Goal: Task Accomplishment & Management: Manage account settings

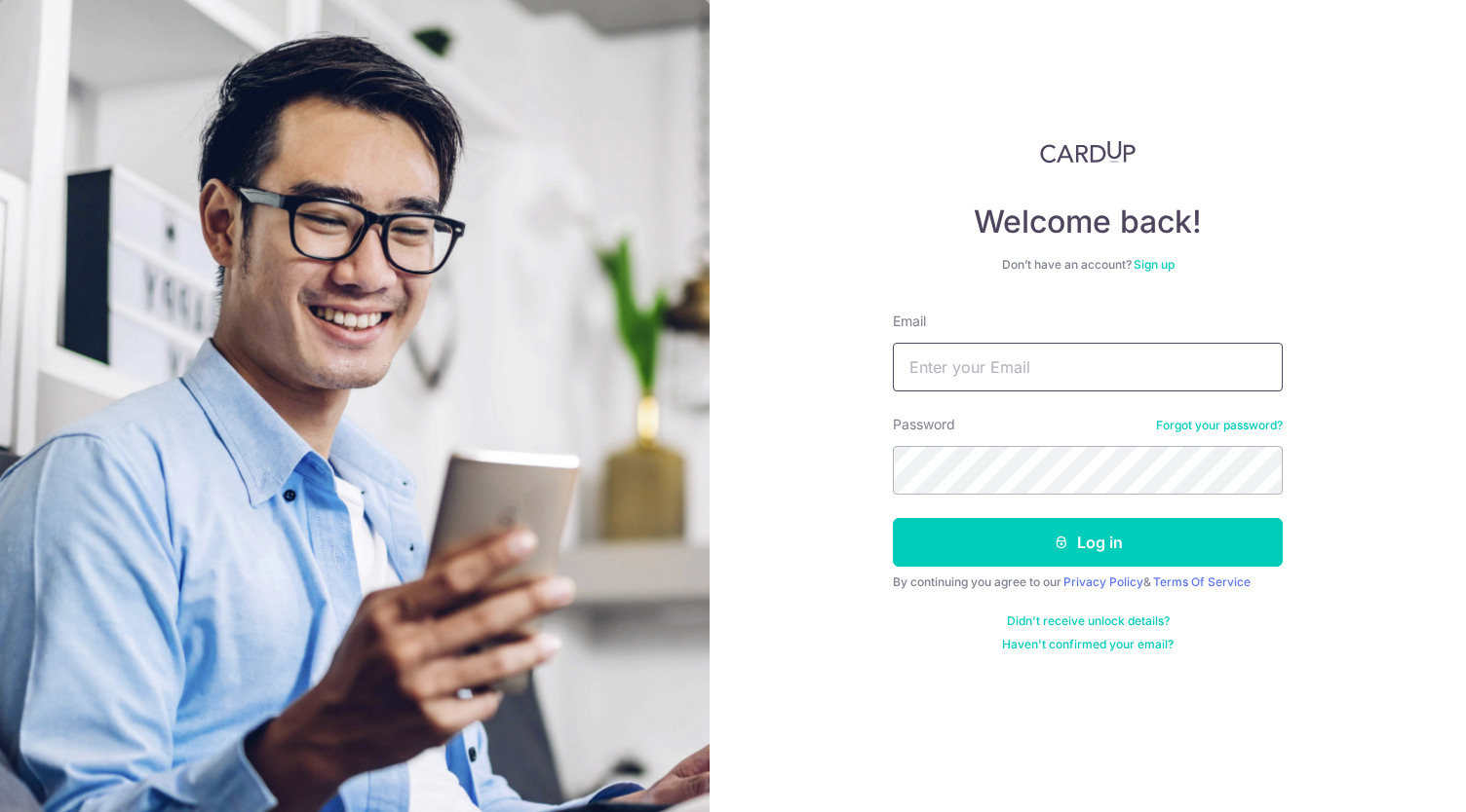
click at [937, 353] on input "Email" at bounding box center [1088, 366] width 389 height 49
type input "[EMAIL_ADDRESS][DOMAIN_NAME]"
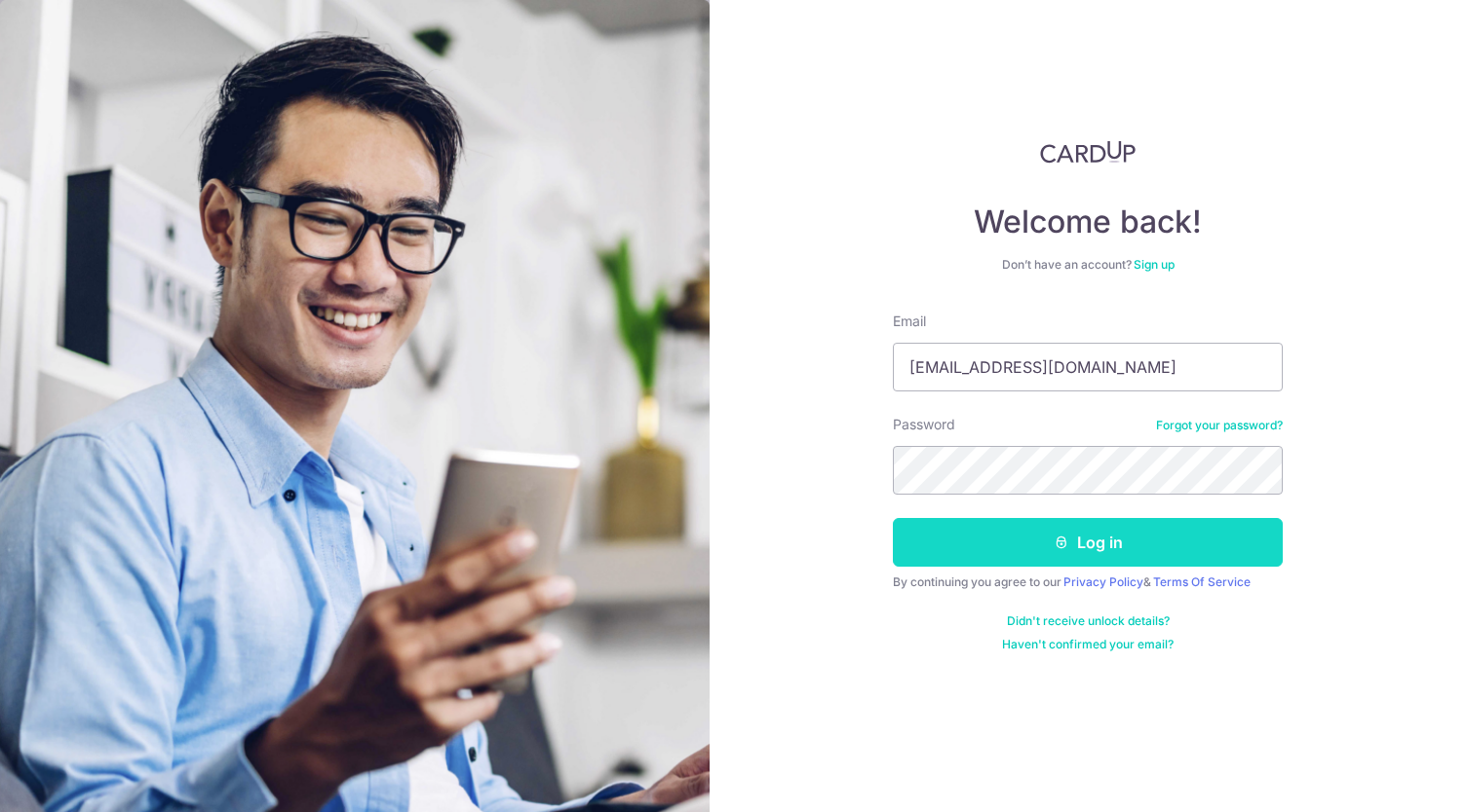
click at [1115, 547] on button "Log in" at bounding box center [1088, 542] width 389 height 49
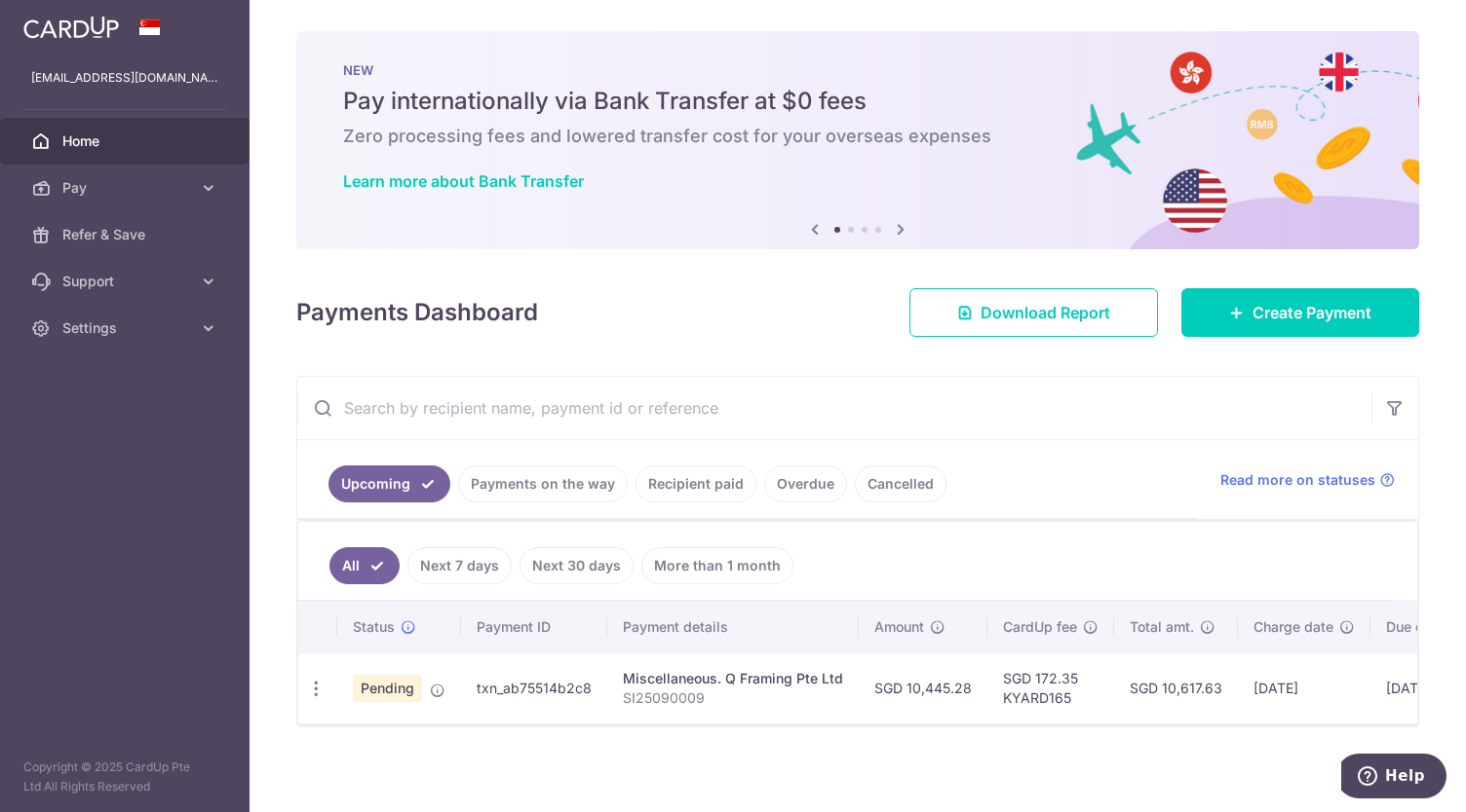
drag, startPoint x: 596, startPoint y: 683, endPoint x: 491, endPoint y: 683, distance: 105.0
click at [470, 683] on td "txn_ab75514b2c8" at bounding box center [533, 688] width 146 height 71
copy td "txn_ab75514b2c8"
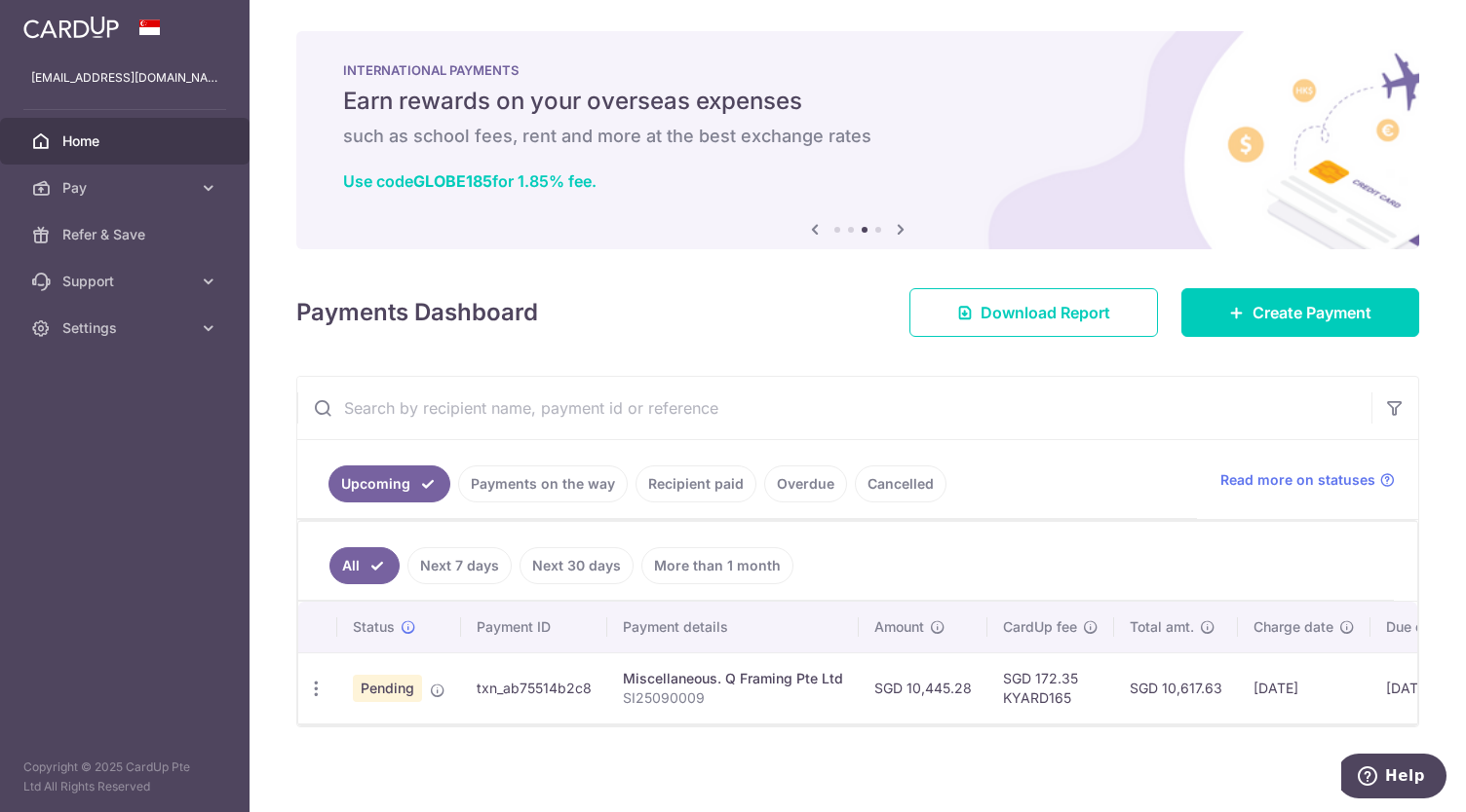
click at [540, 766] on div "× Pause Schedule Pause all future payments in this series Pause just this one p…" at bounding box center [857, 406] width 1216 height 812
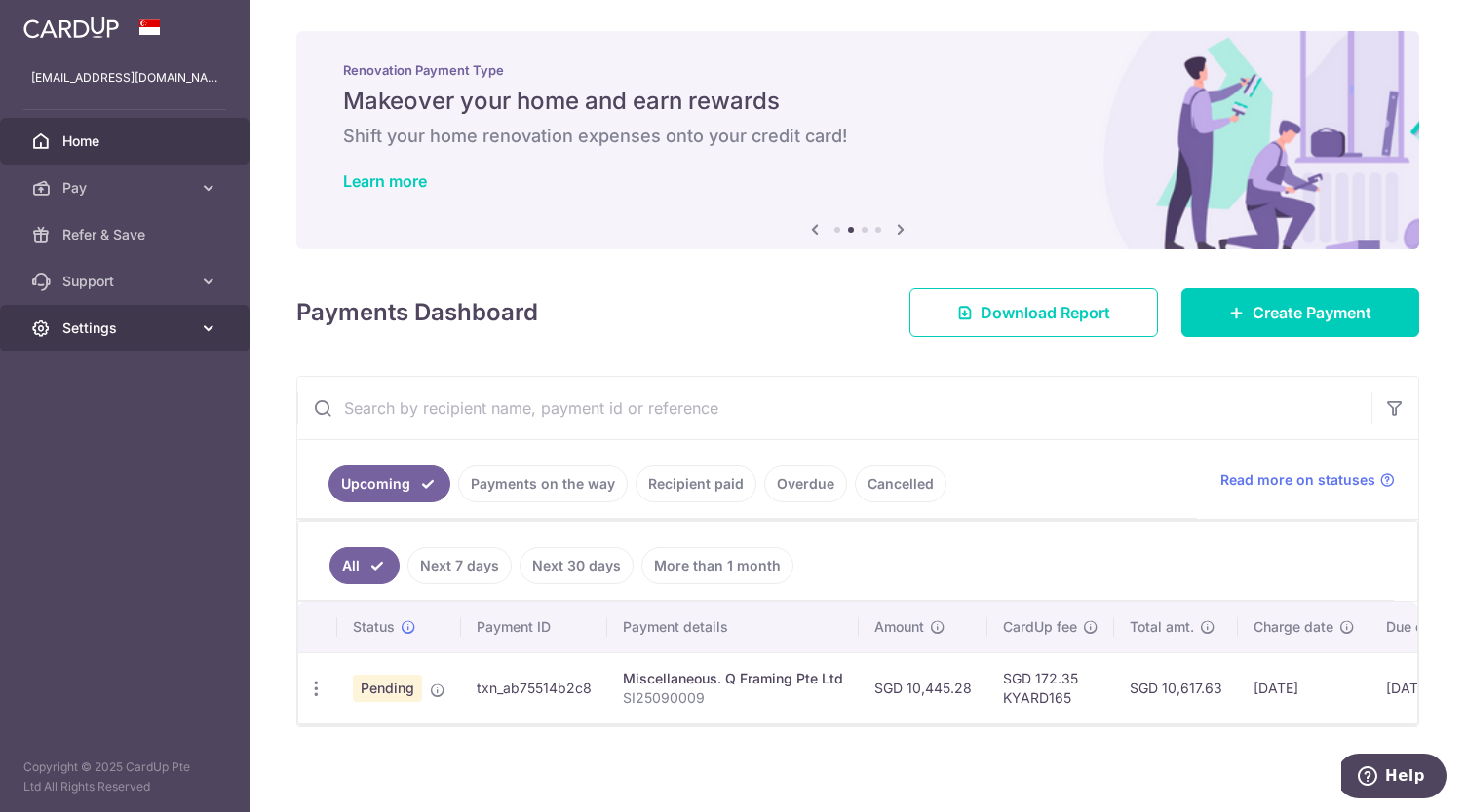
click at [106, 327] on span "Settings" at bounding box center [127, 329] width 129 height 20
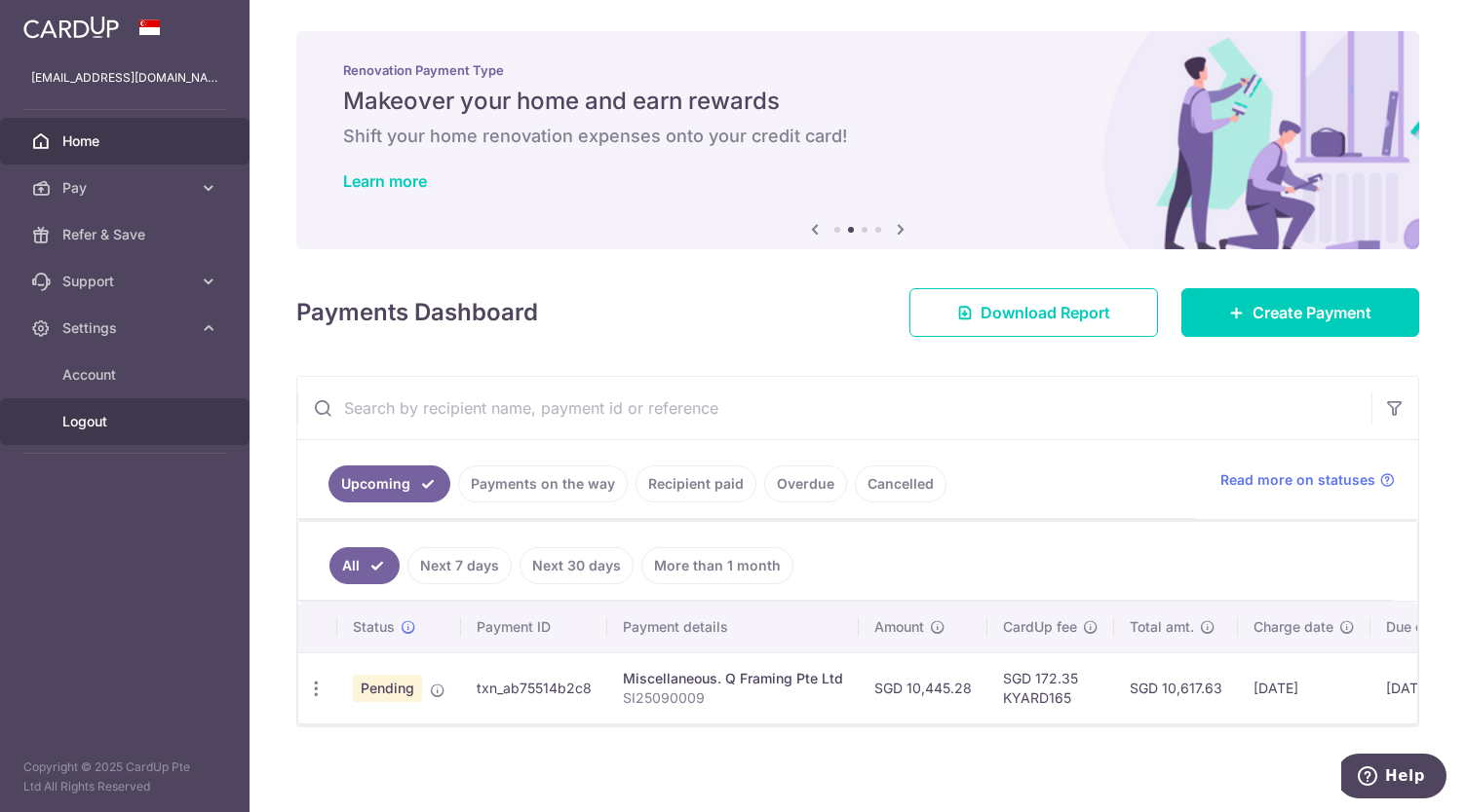
click at [87, 416] on span "Logout" at bounding box center [127, 422] width 129 height 20
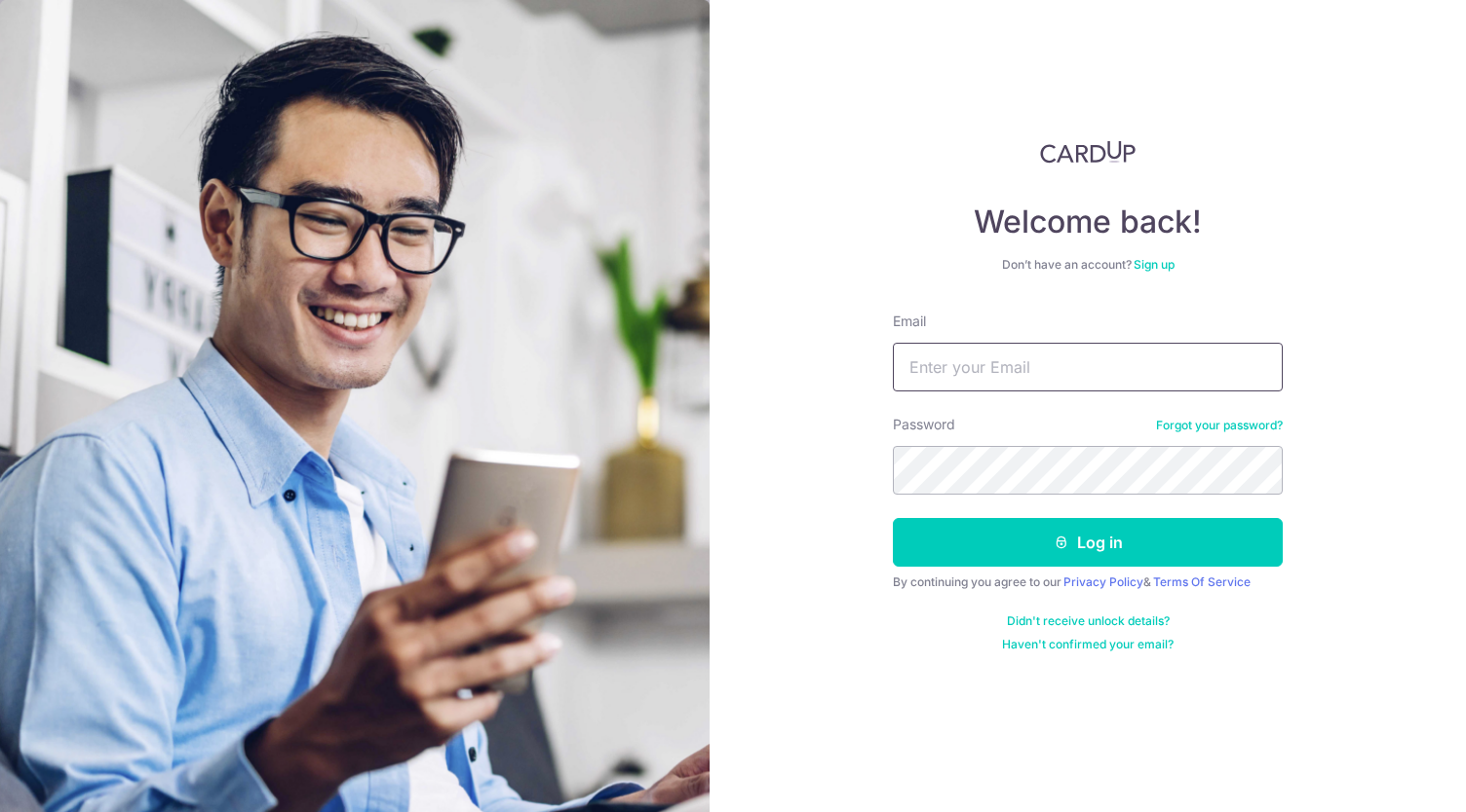
click at [968, 374] on input "Email" at bounding box center [1088, 366] width 389 height 49
click at [1355, 182] on div "Welcome back! Don’t have an account? Sign up Email Password Forgot your passwor…" at bounding box center [1087, 406] width 756 height 812
click at [946, 363] on input "Email" at bounding box center [1088, 366] width 389 height 49
type input "[EMAIL_ADDRESS][DOMAIN_NAME]"
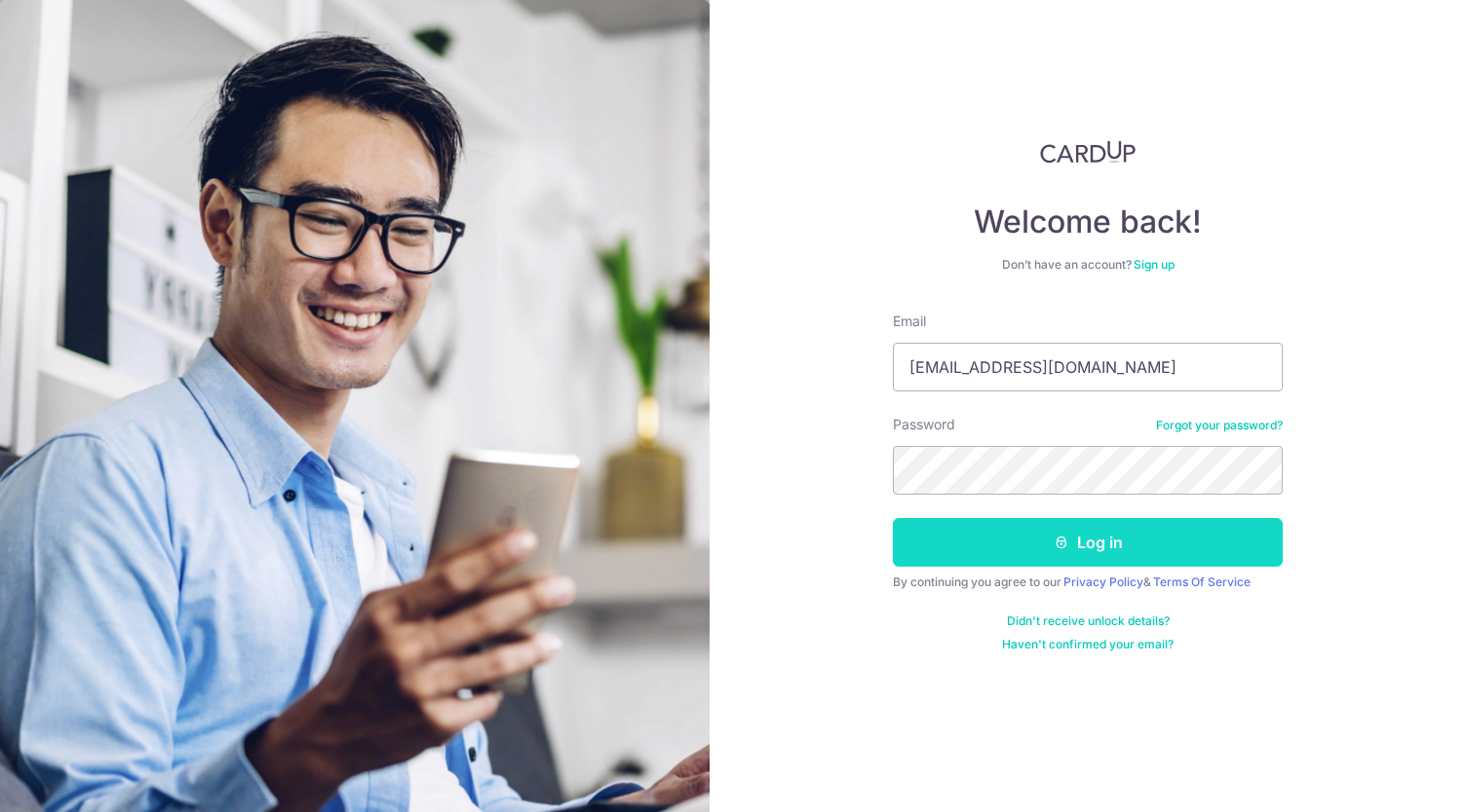
click at [1118, 546] on button "Log in" at bounding box center [1088, 542] width 389 height 49
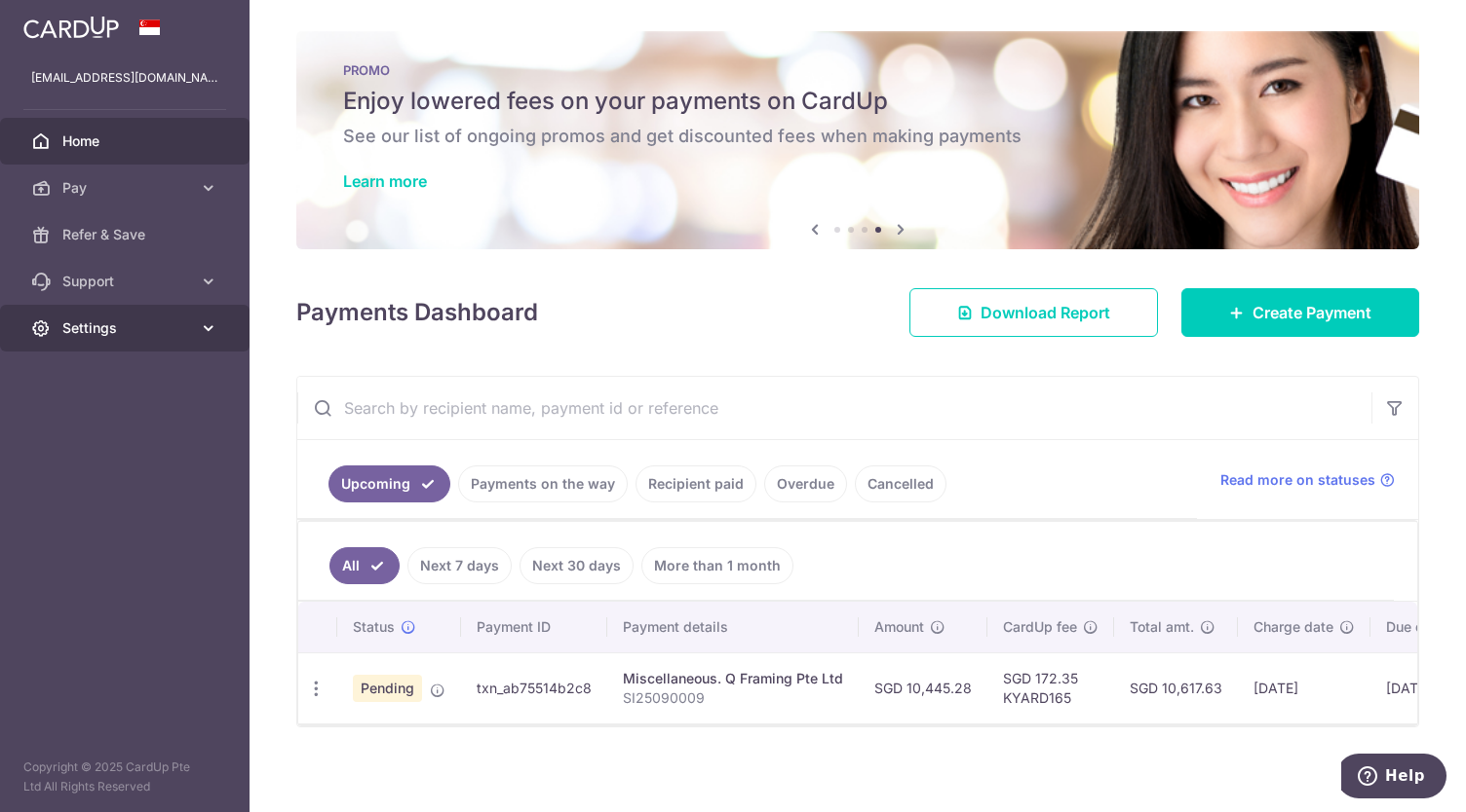
click at [89, 329] on span "Settings" at bounding box center [127, 329] width 129 height 20
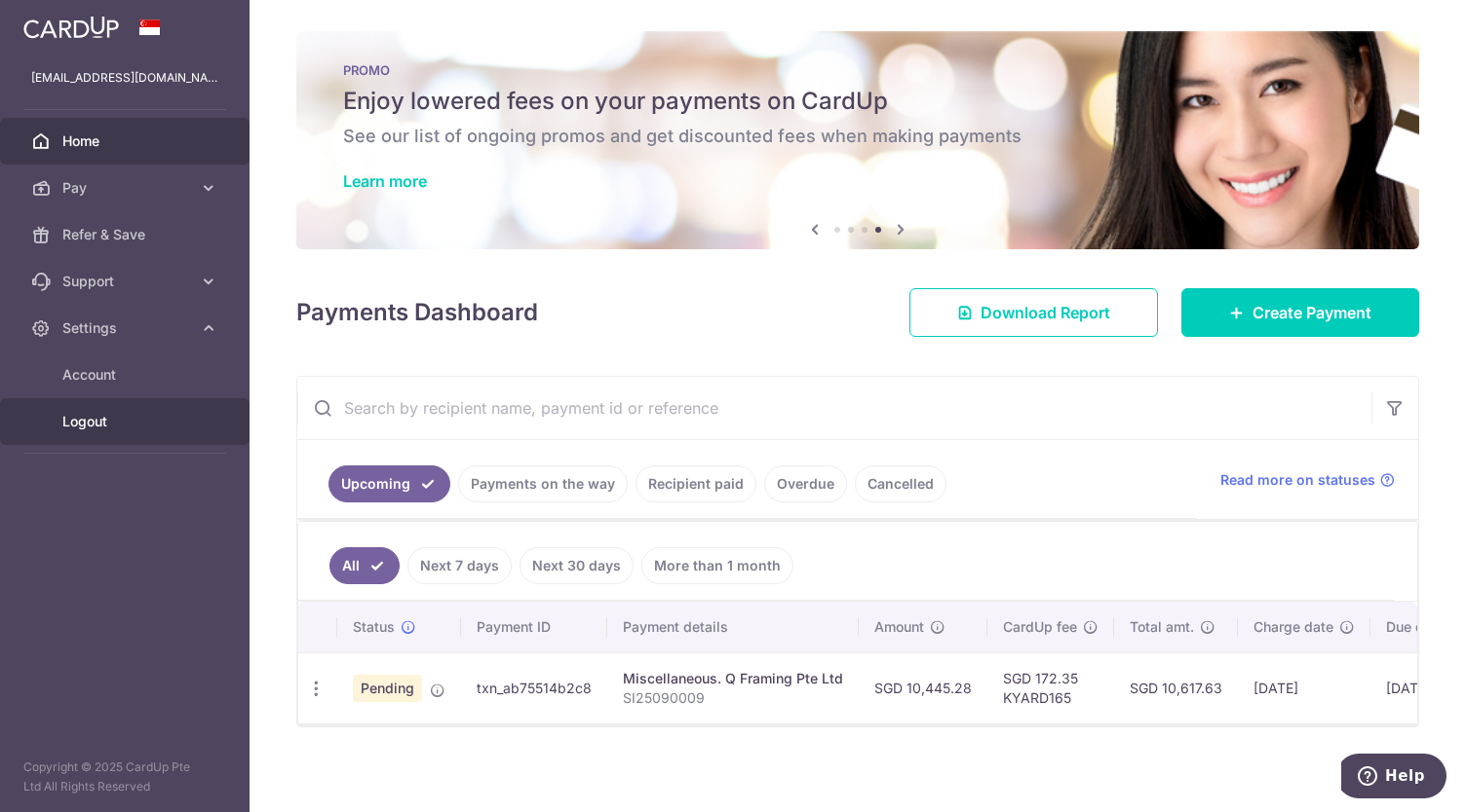
click at [100, 426] on span "Logout" at bounding box center [127, 422] width 129 height 20
